Goal: Task Accomplishment & Management: Use online tool/utility

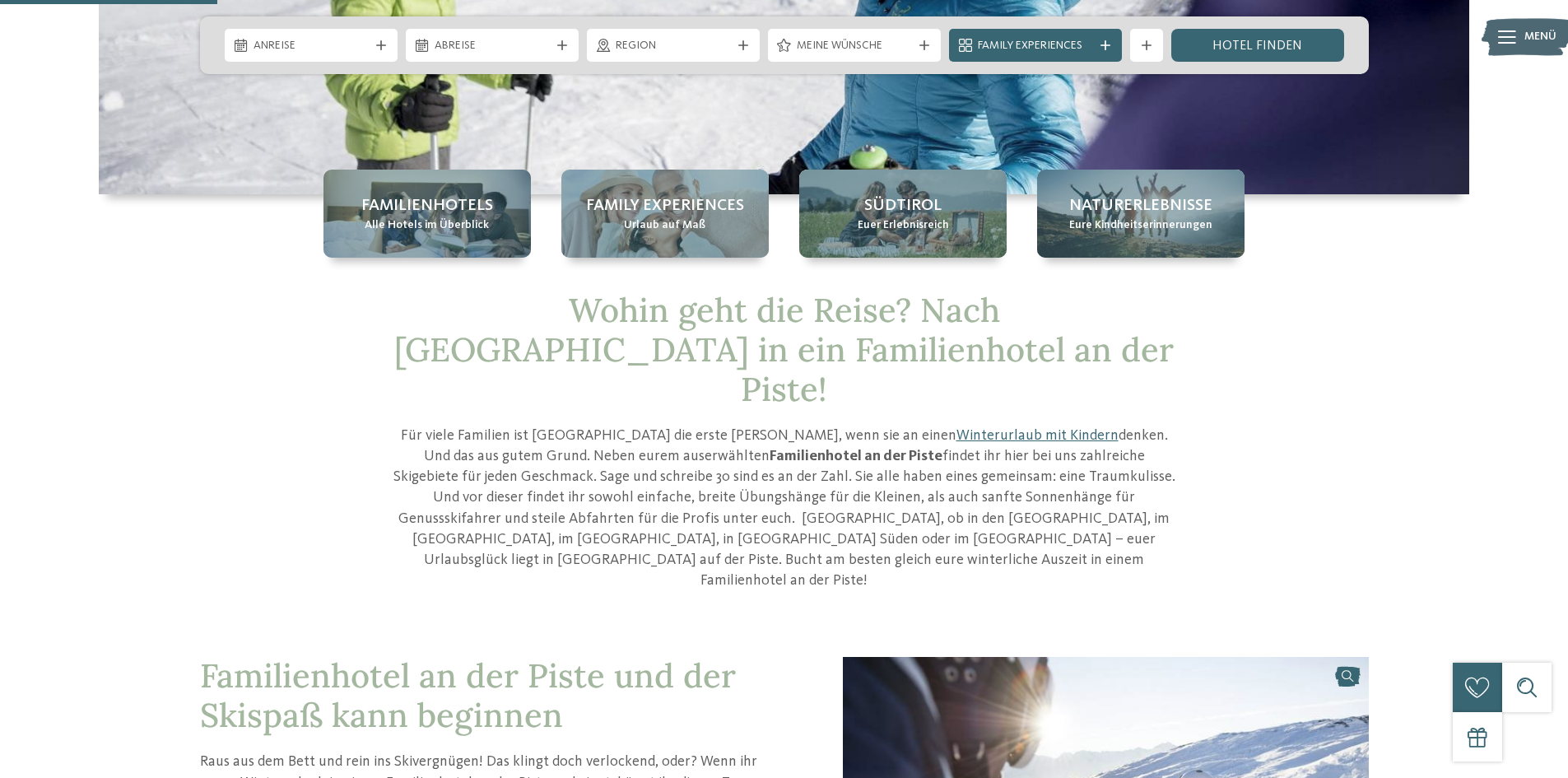
scroll to position [659, 0]
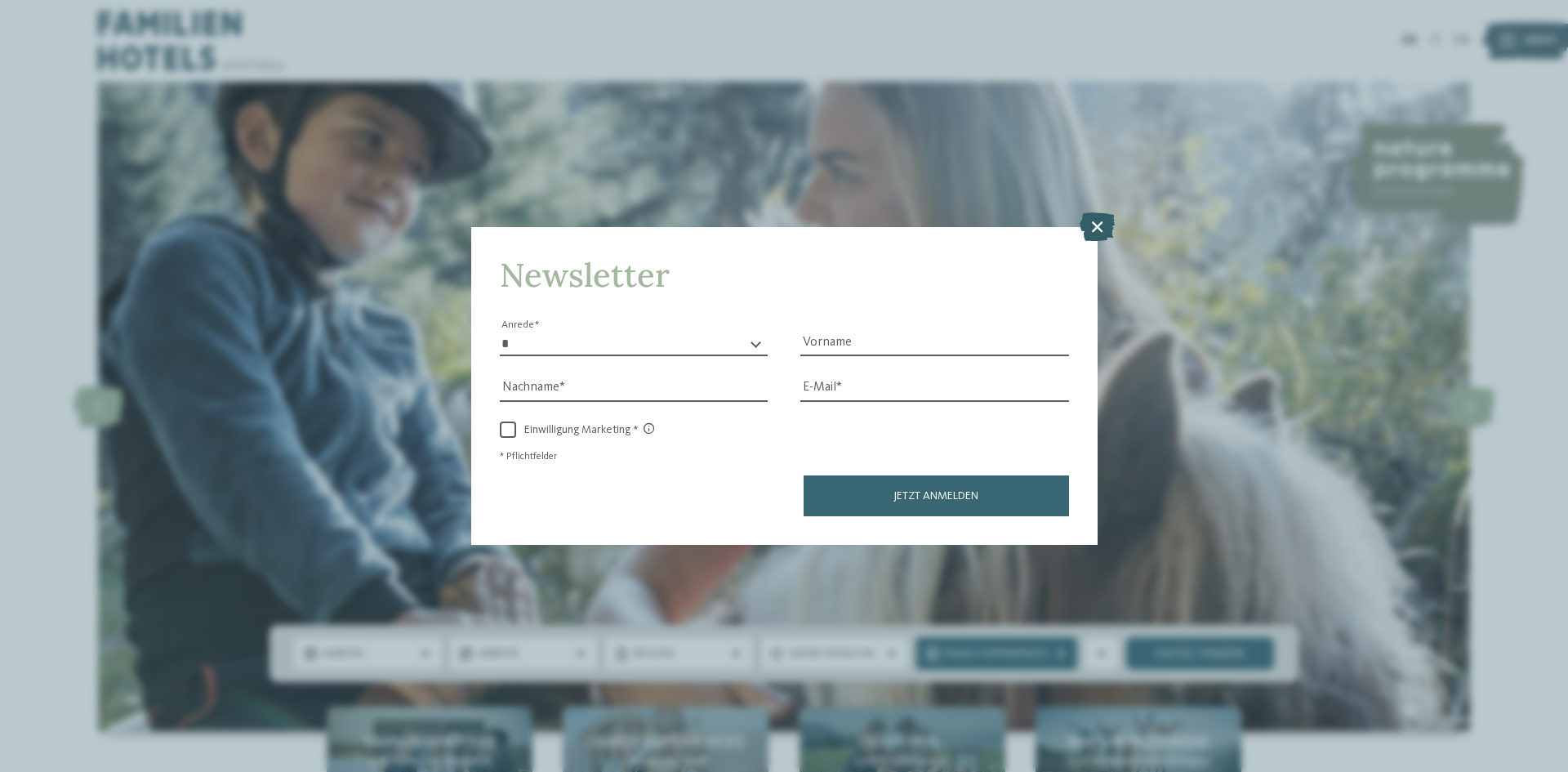
click at [1100, 224] on icon at bounding box center [1097, 226] width 35 height 29
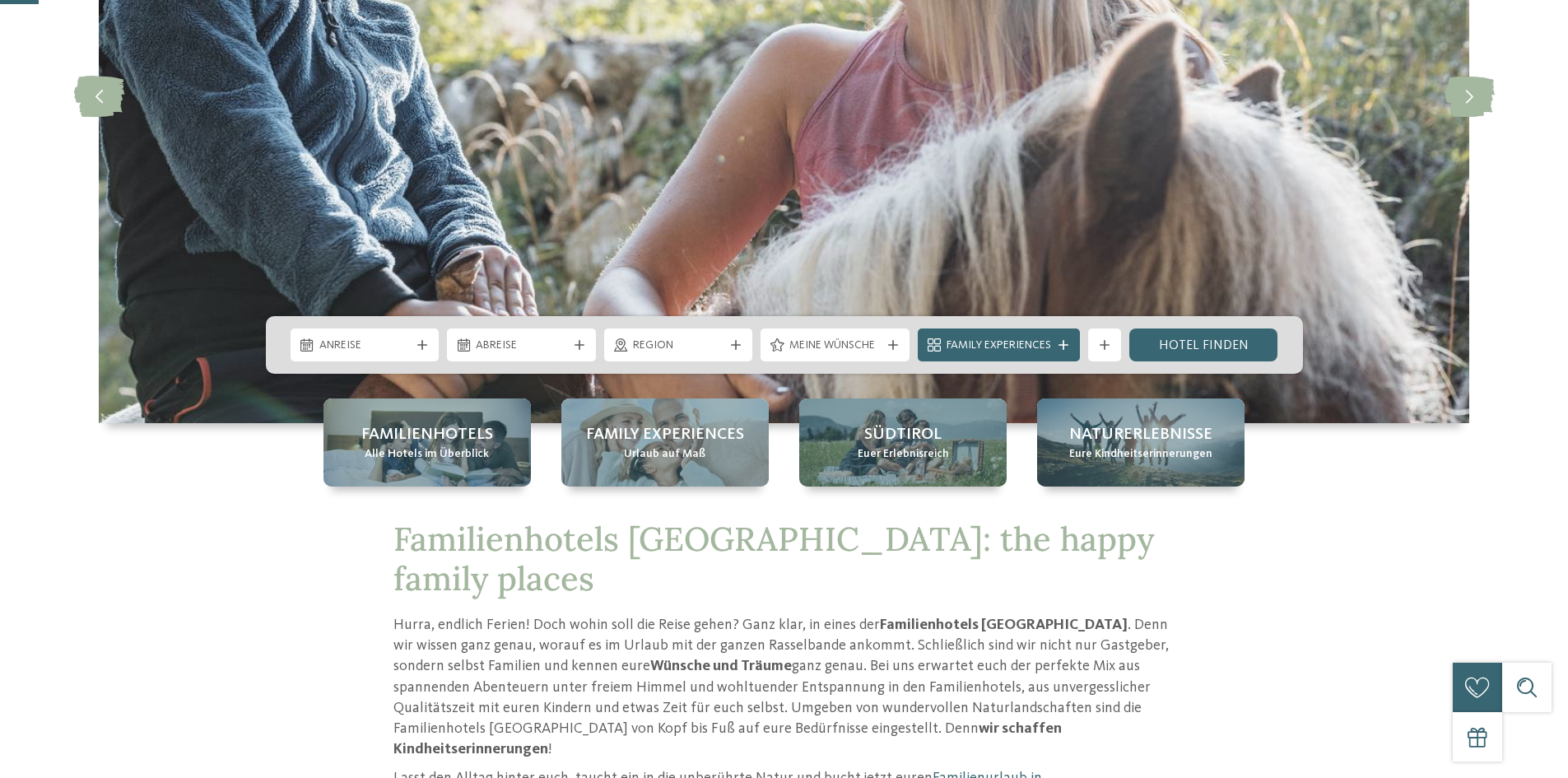
scroll to position [494, 0]
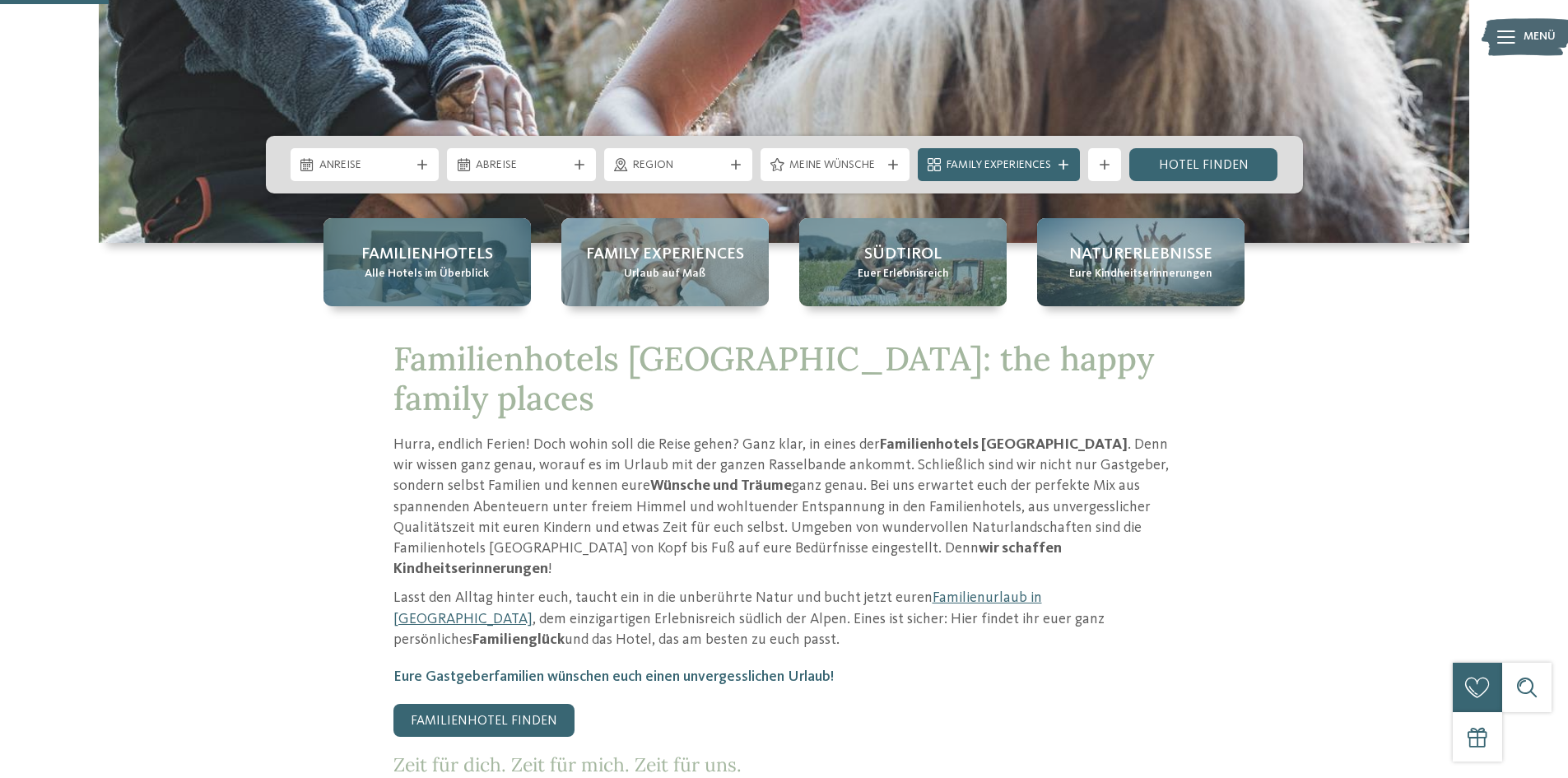
click at [462, 277] on span "Alle Hotels im Überblick" at bounding box center [426, 273] width 124 height 16
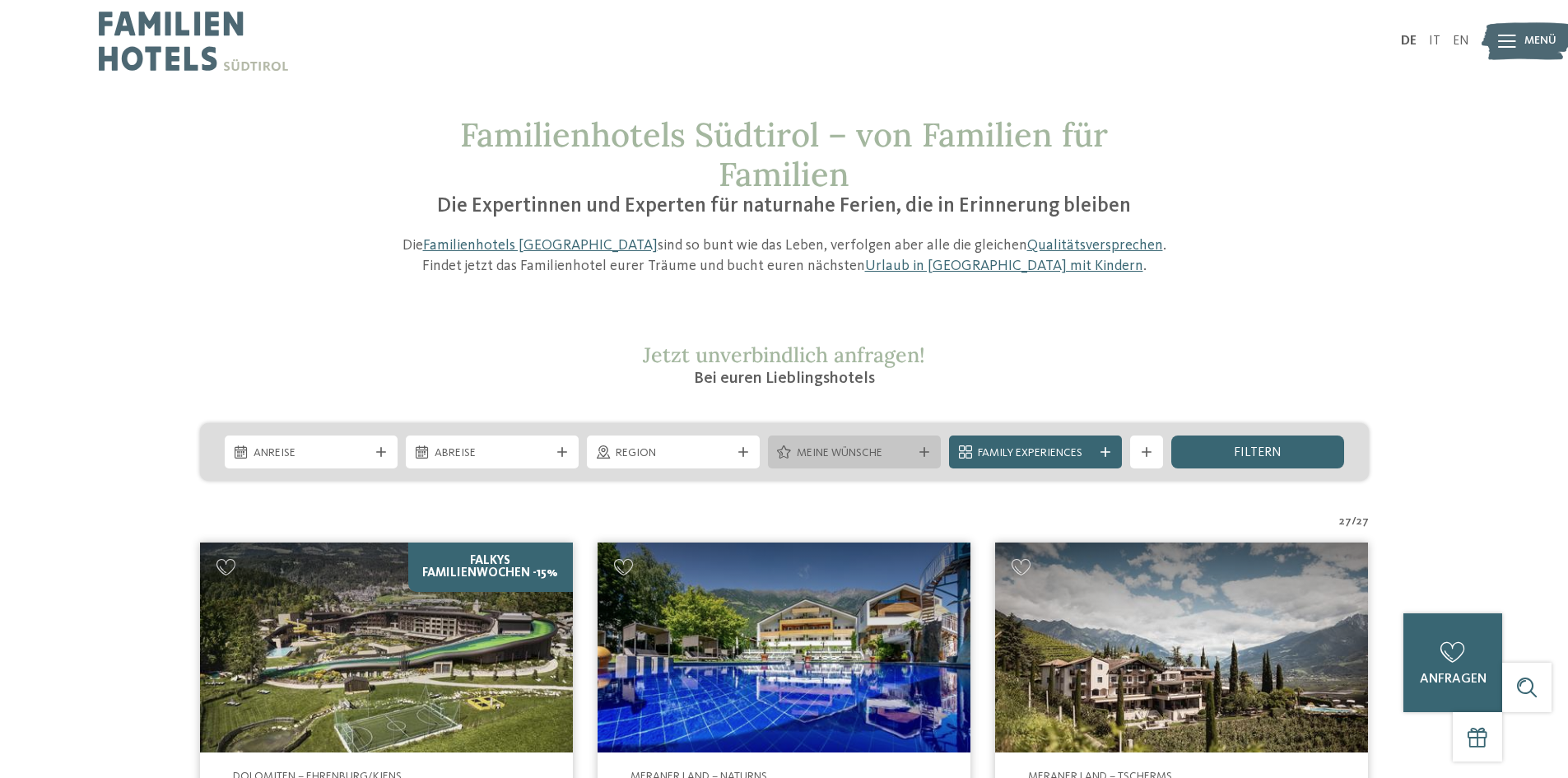
click at [833, 461] on span "Meine Wünsche" at bounding box center [854, 453] width 115 height 16
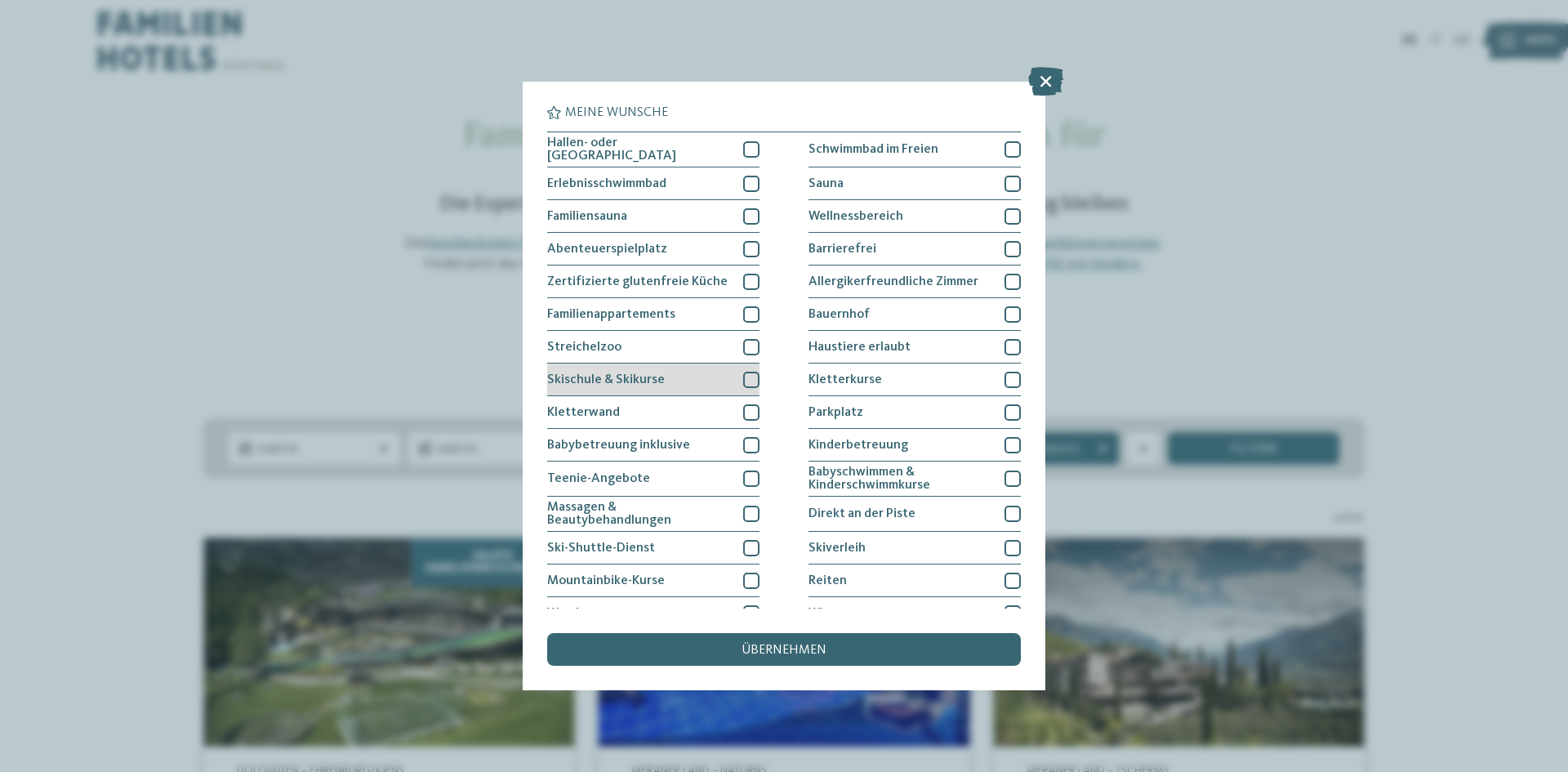
click at [640, 378] on span "Skischule & Skikurse" at bounding box center [605, 379] width 117 height 13
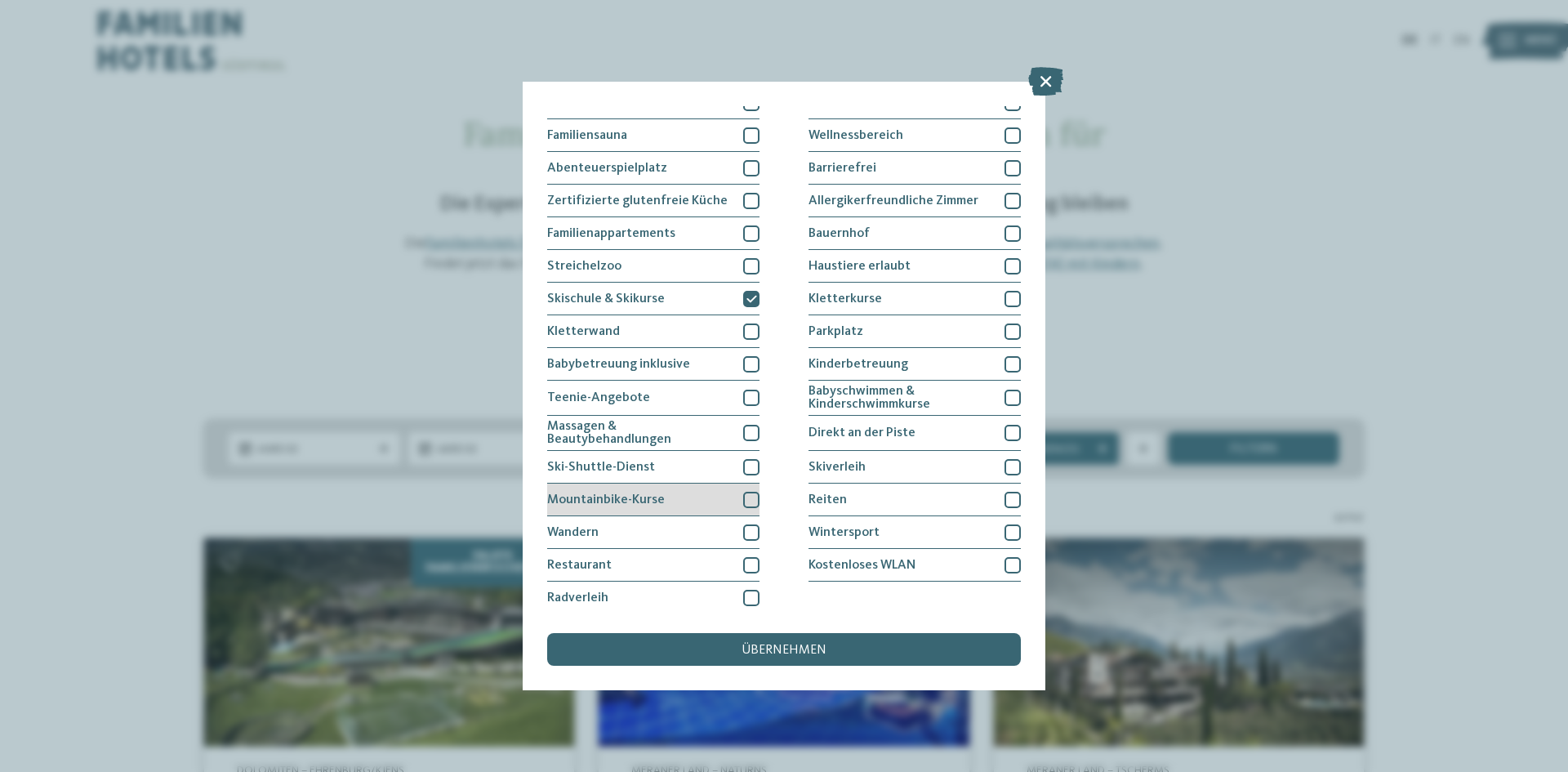
scroll to position [84, 0]
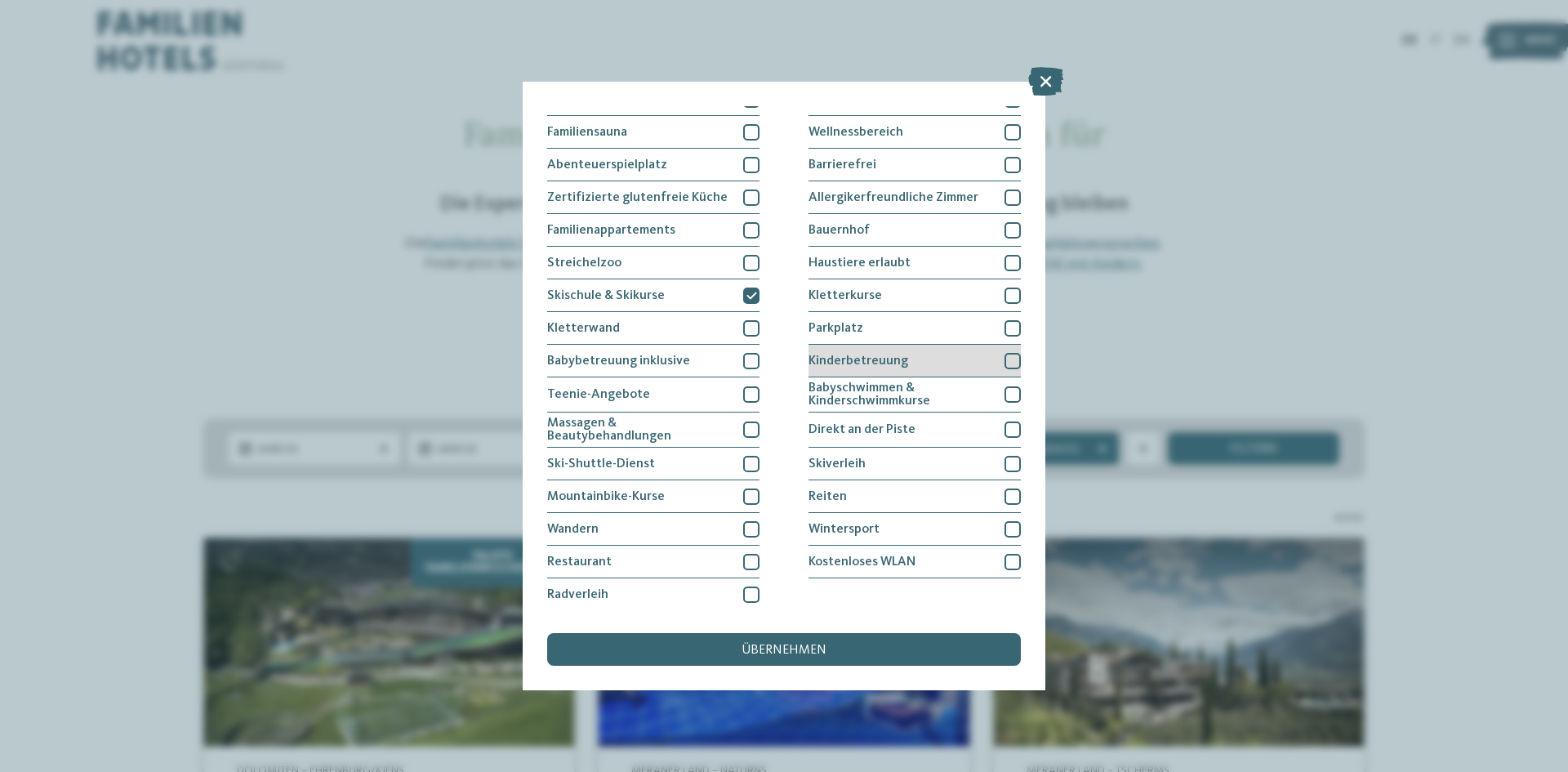
click at [959, 358] on div "Kinderbetreuung" at bounding box center [914, 361] width 212 height 33
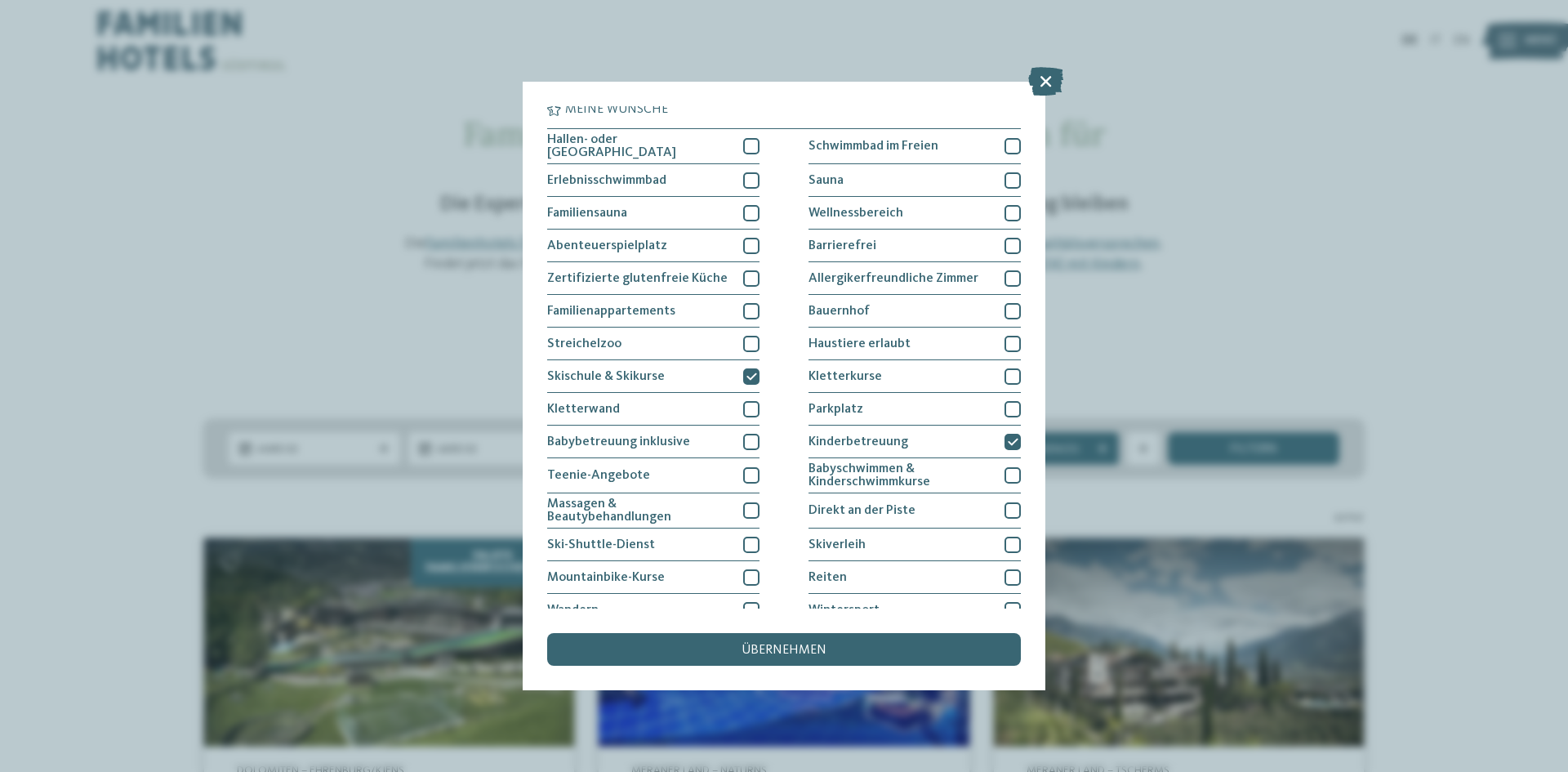
scroll to position [3, 0]
click at [872, 405] on div "Parkplatz" at bounding box center [914, 410] width 212 height 33
click at [909, 341] on div "Haustiere erlaubt" at bounding box center [914, 345] width 212 height 33
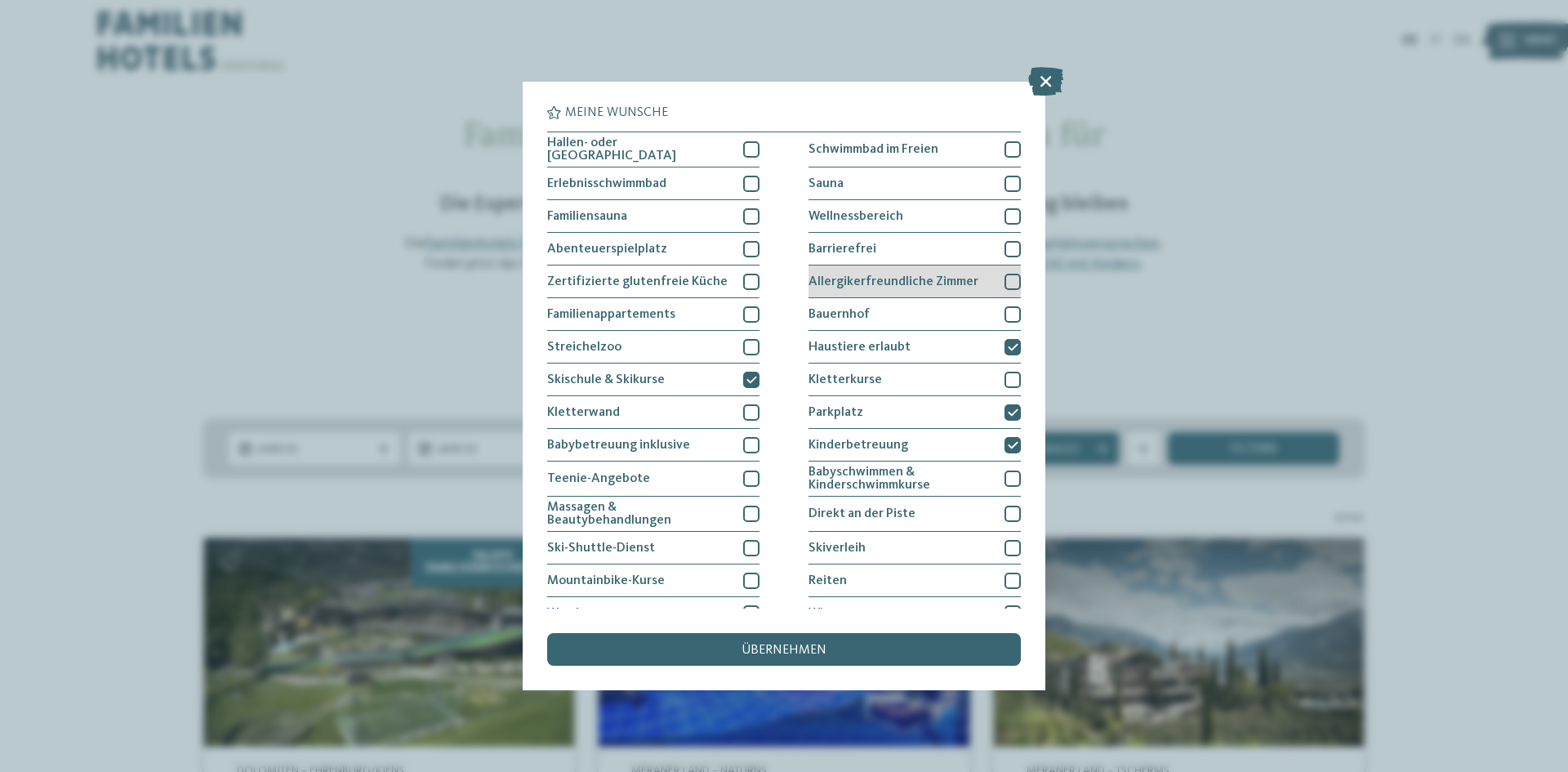
click at [883, 285] on div "Allergikerfreundliche Zimmer" at bounding box center [914, 281] width 212 height 33
click at [626, 156] on div "Hallen- oder [GEOGRAPHIC_DATA]" at bounding box center [653, 150] width 212 height 35
click at [689, 155] on span "Hallen- oder [GEOGRAPHIC_DATA]" at bounding box center [639, 149] width 184 height 26
click at [699, 152] on div "Hallen- oder [GEOGRAPHIC_DATA]" at bounding box center [653, 150] width 212 height 35
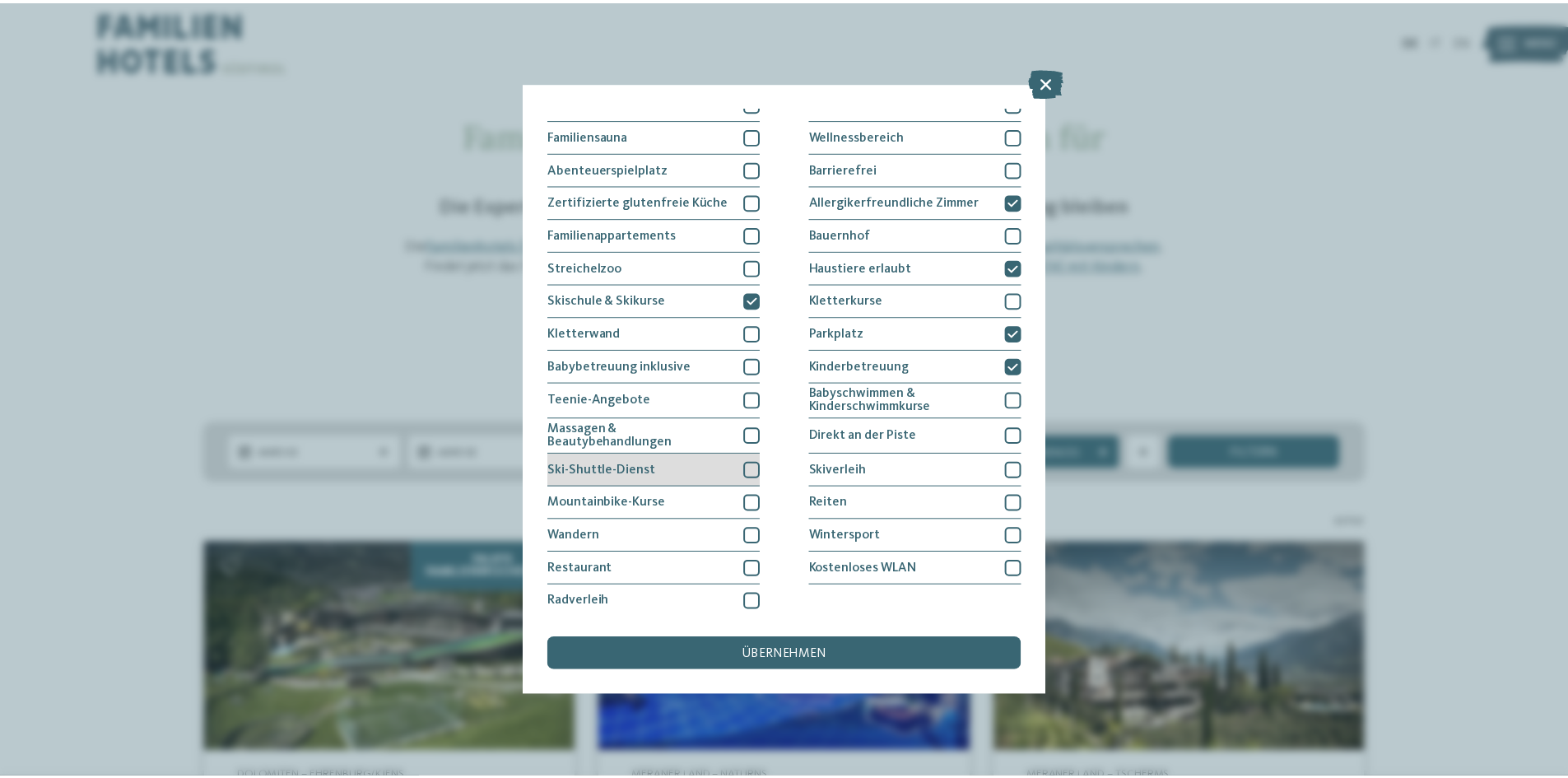
scroll to position [85, 0]
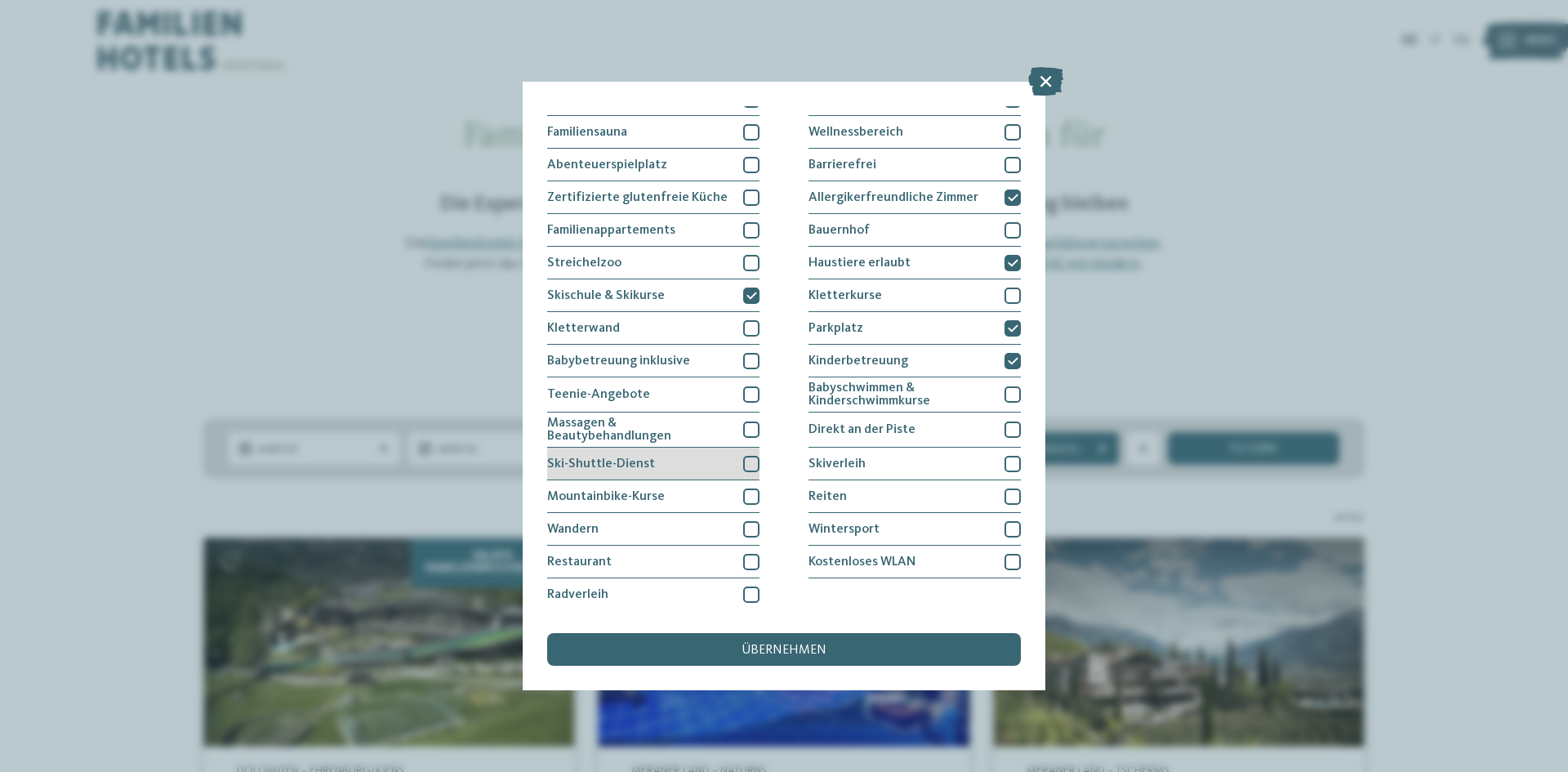
click at [705, 459] on div "Ski-Shuttle-Dienst" at bounding box center [653, 464] width 212 height 33
click at [698, 656] on div "übernehmen" at bounding box center [784, 649] width 474 height 33
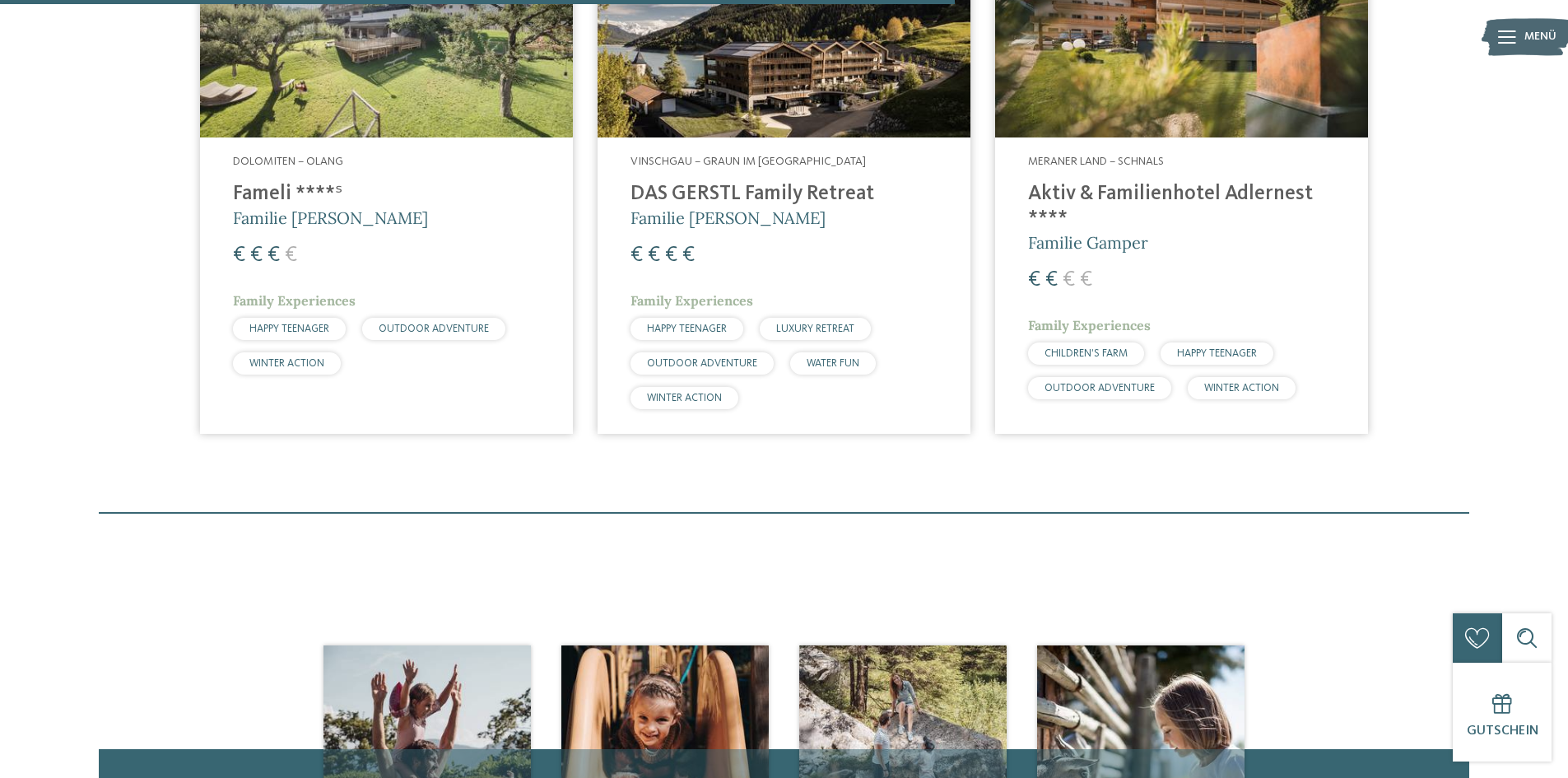
scroll to position [1569, 0]
